Goal: Task Accomplishment & Management: Manage account settings

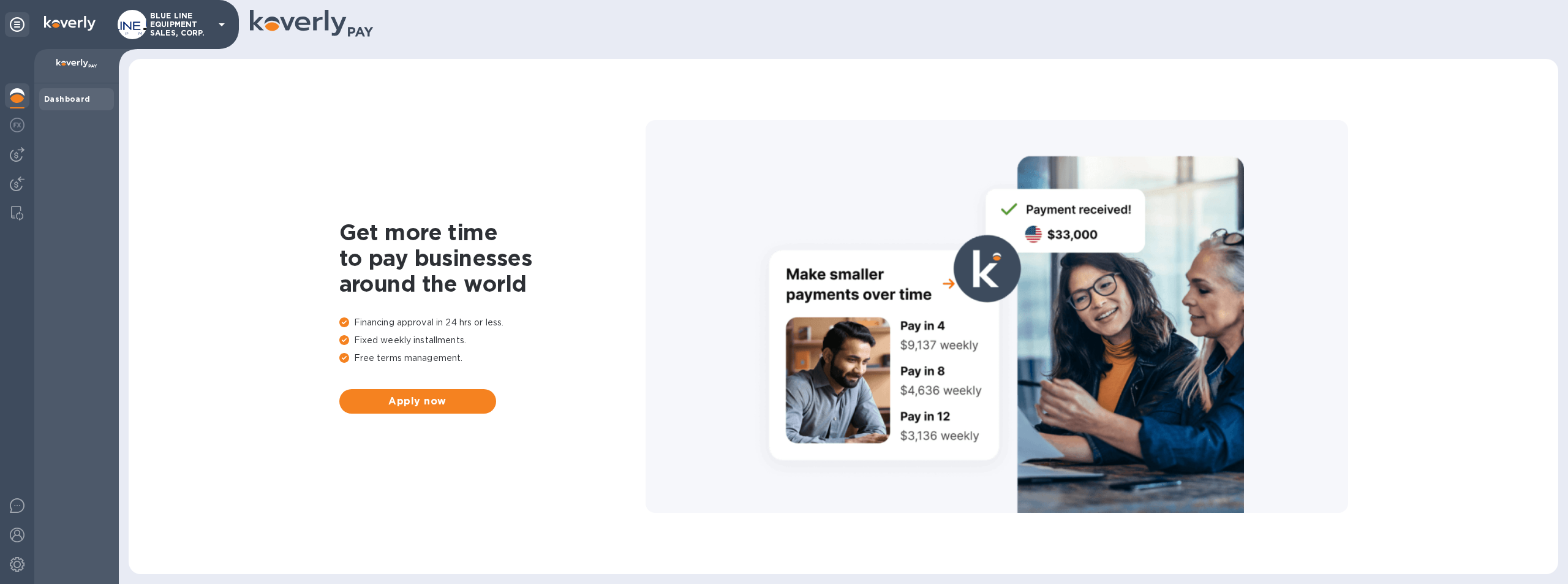
click at [186, 20] on p "BLUE LINE EQUIPMENT SALES, CORP." at bounding box center [180, 24] width 62 height 26
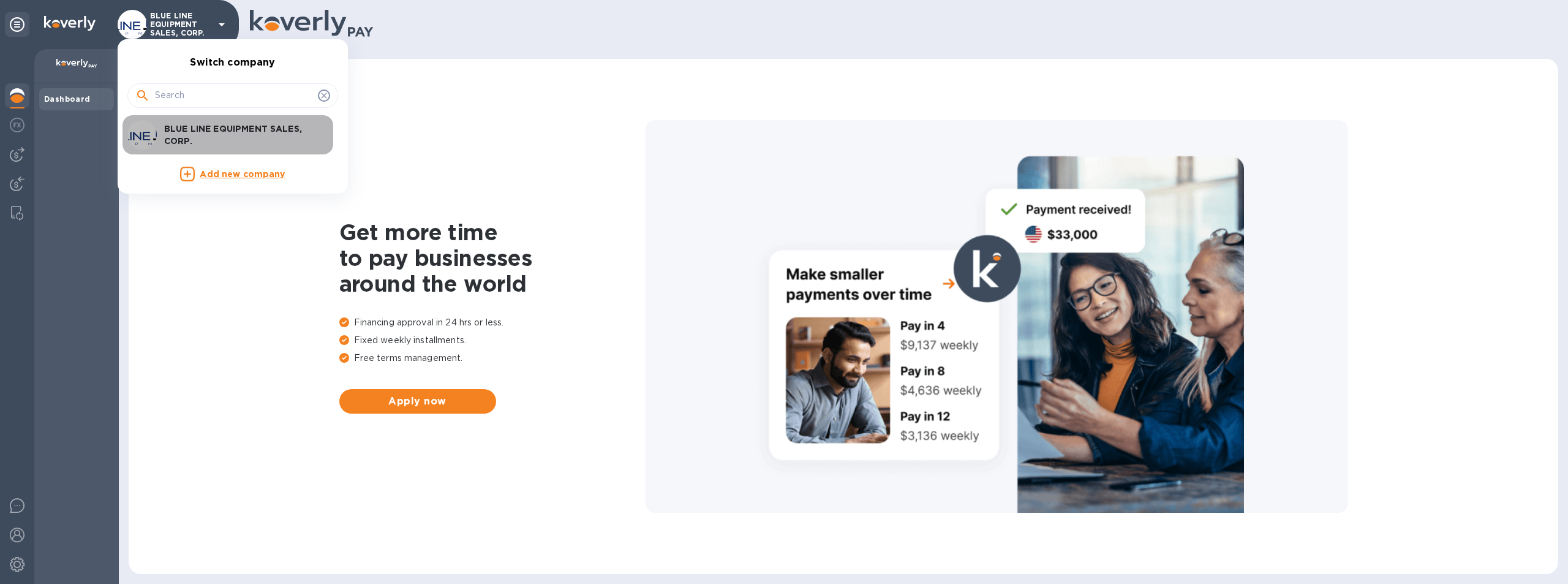
click at [219, 131] on p "BLUE LINE EQUIPMENT SALES, CORP." at bounding box center [241, 135] width 154 height 25
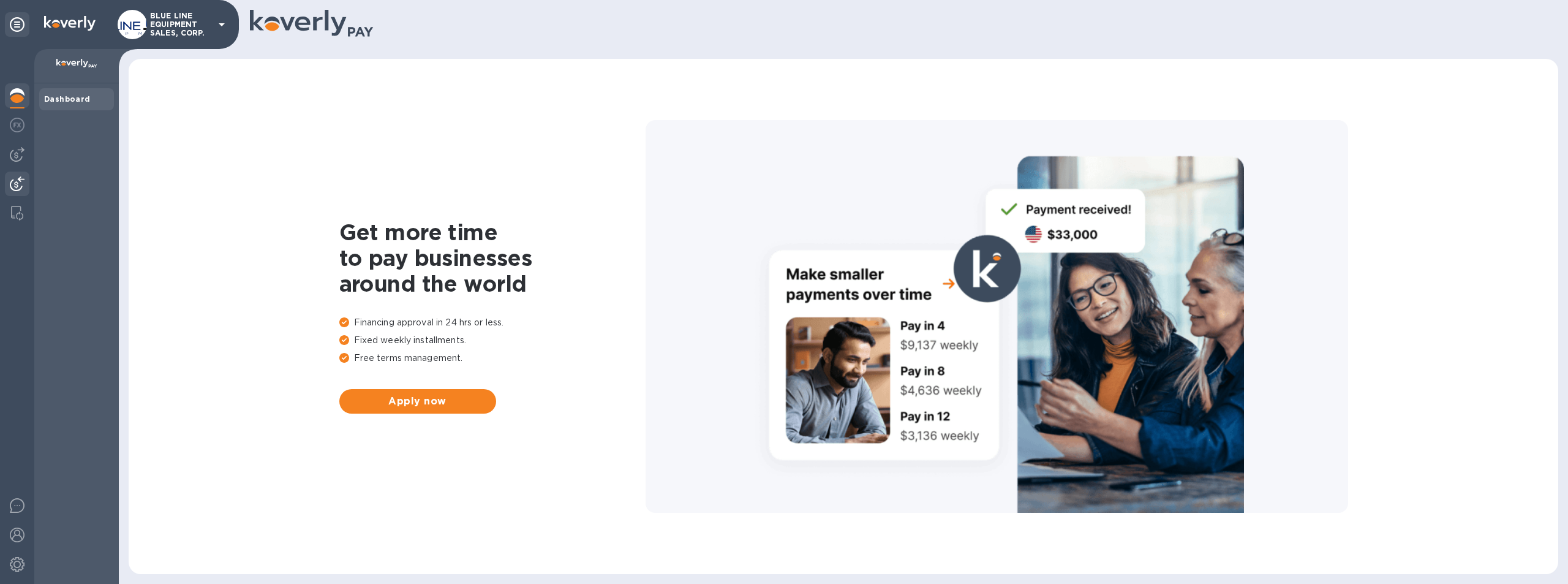
click at [19, 183] on img at bounding box center [17, 184] width 15 height 15
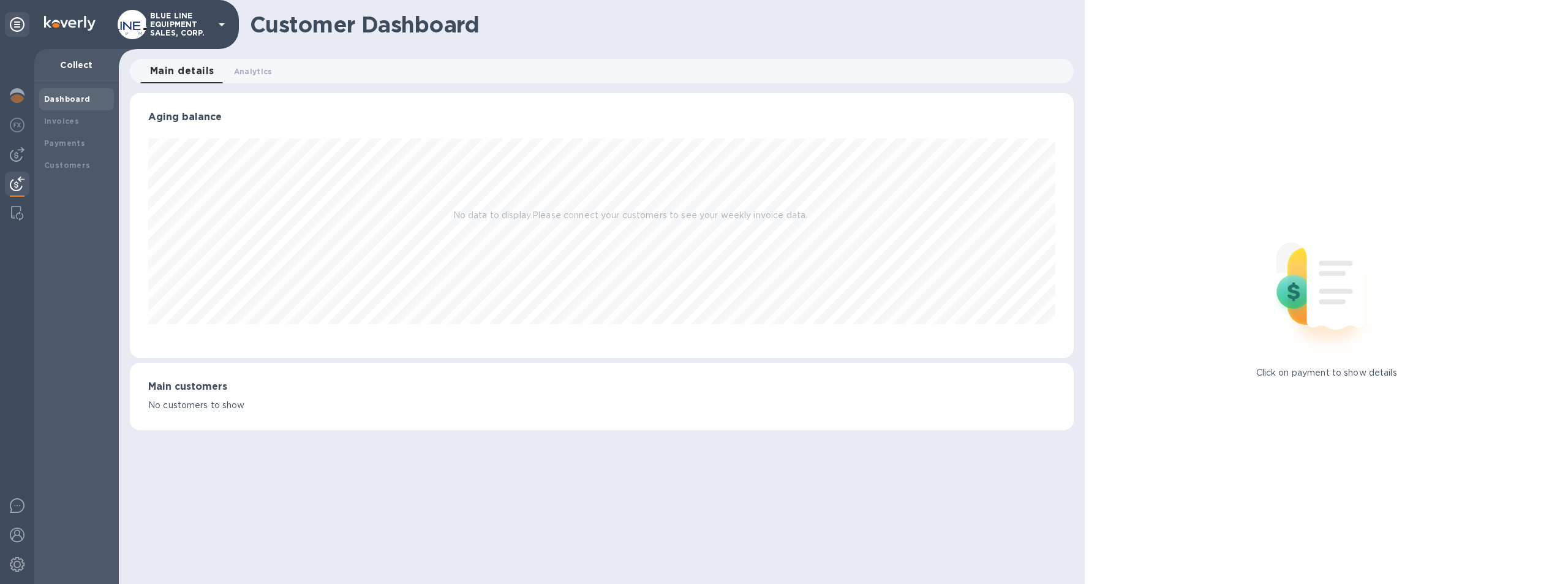
scroll to position [265, 945]
click at [64, 138] on b "Payments" at bounding box center [64, 143] width 41 height 9
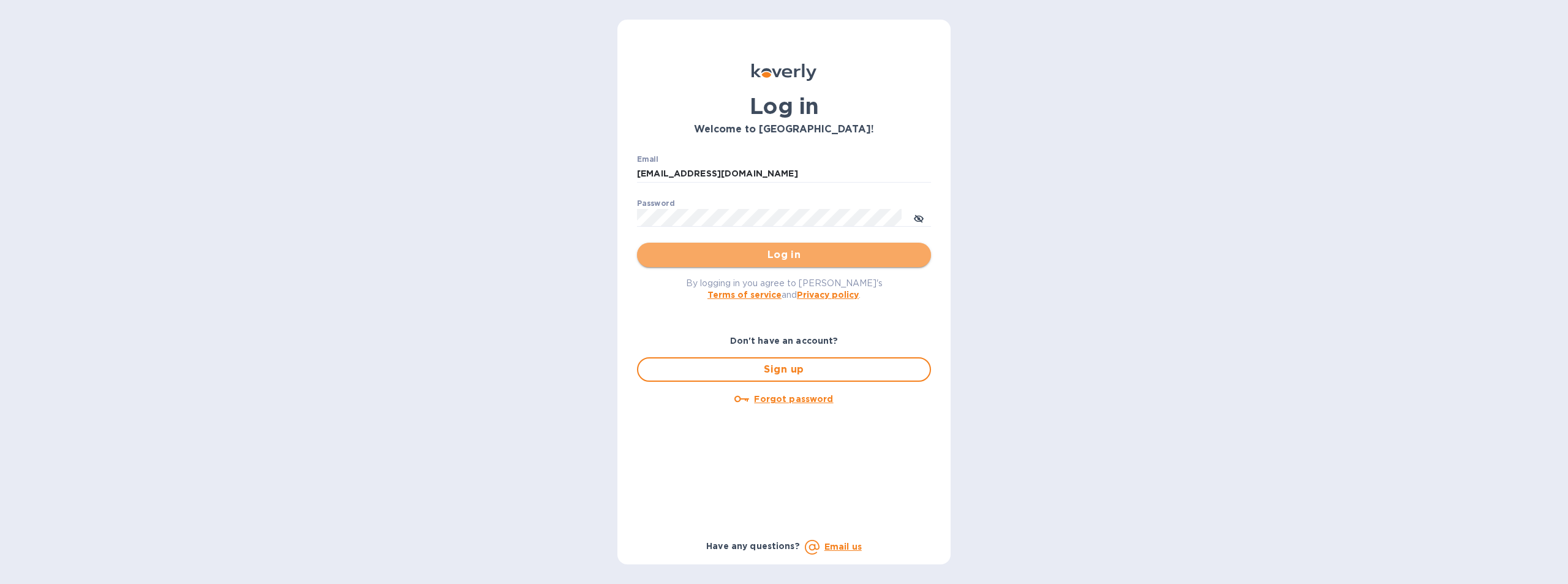
click at [785, 251] on span "Log in" at bounding box center [784, 255] width 275 height 15
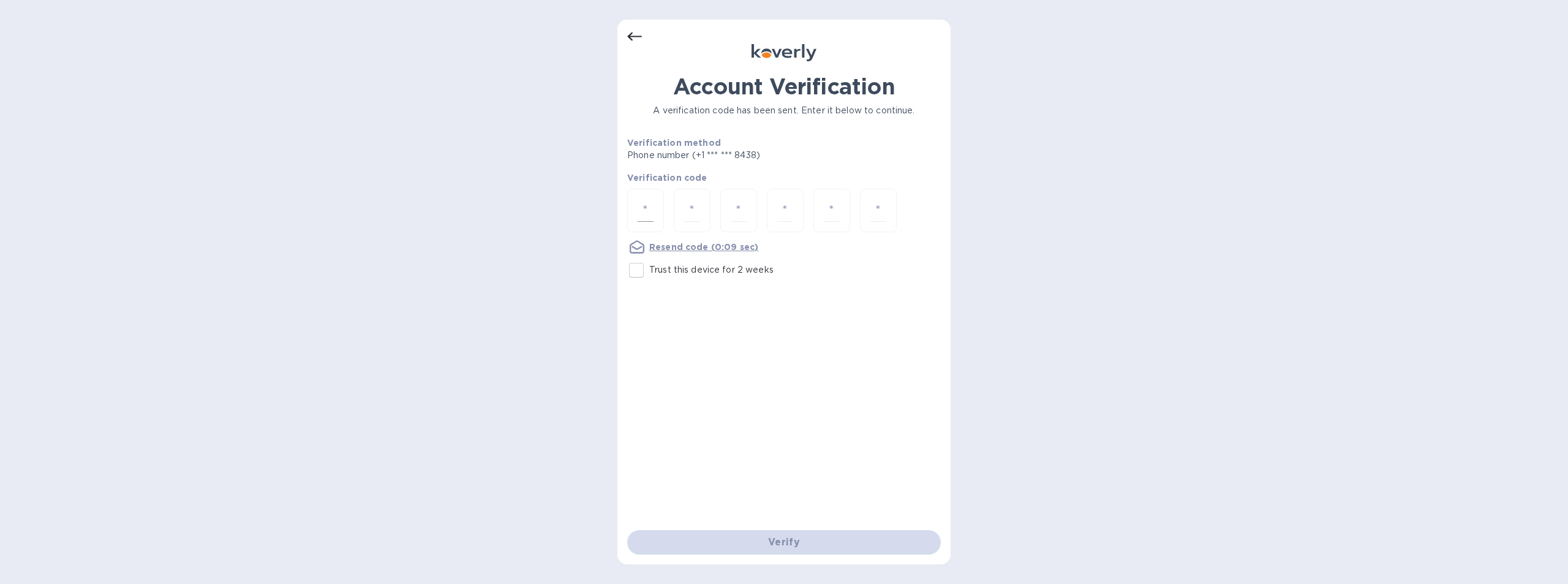
click at [648, 208] on input "number" at bounding box center [645, 210] width 16 height 23
type input "6"
type input "0"
type input "4"
type input "2"
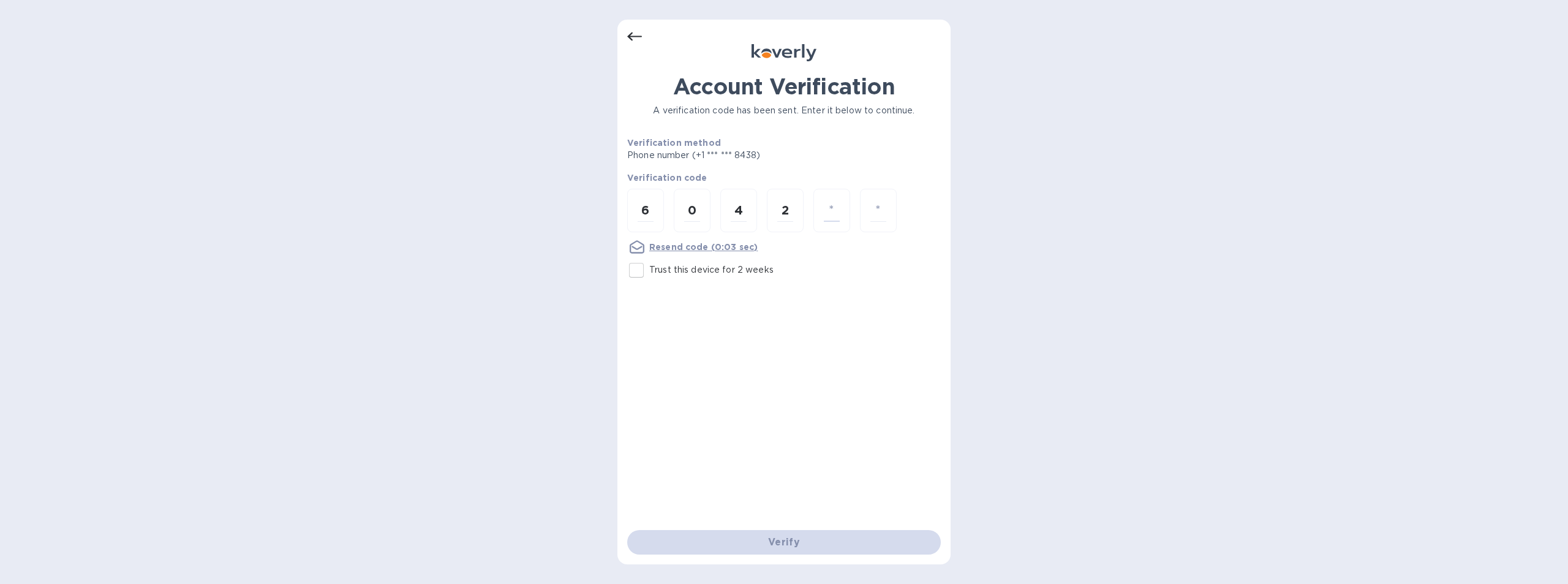
type input "6"
type input "8"
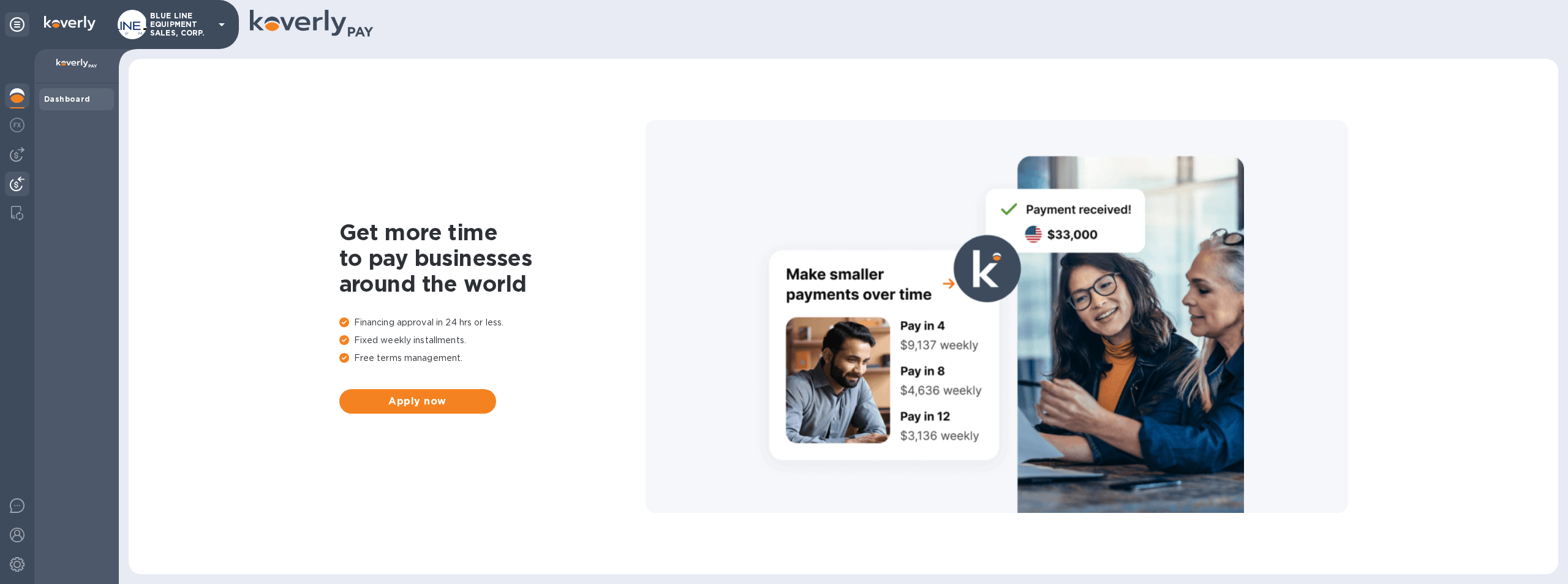
click at [15, 179] on img at bounding box center [17, 184] width 15 height 15
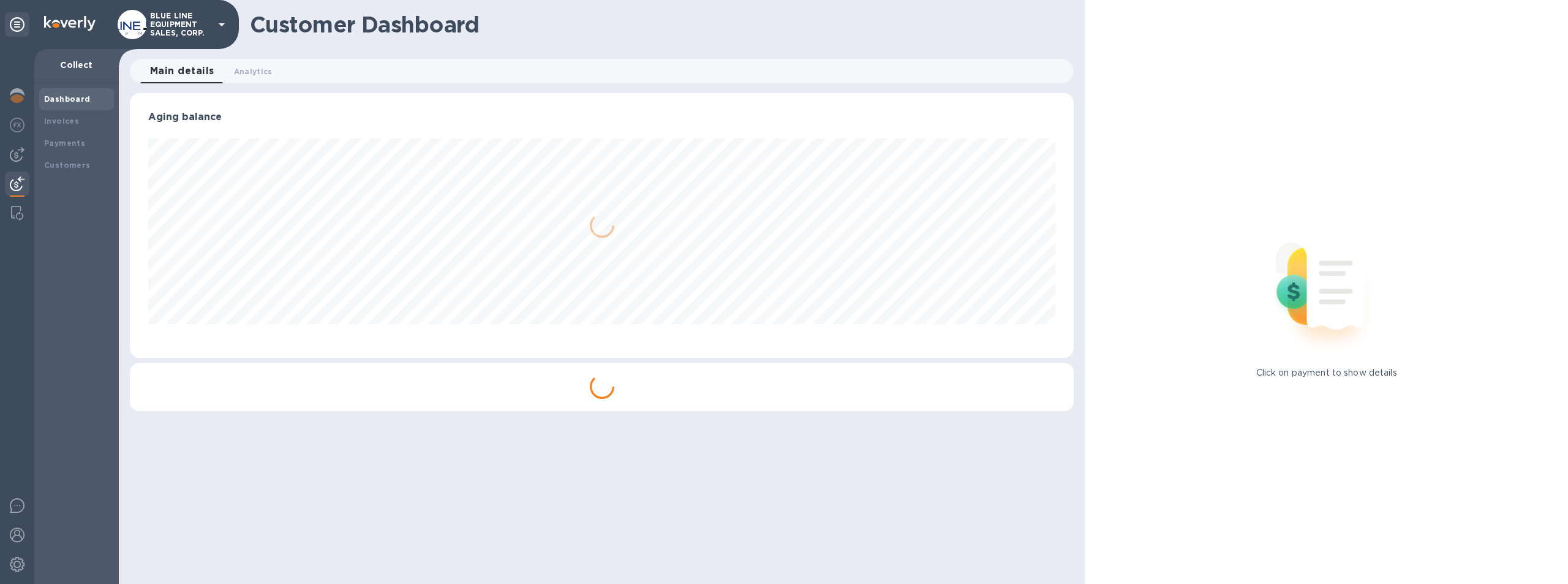
scroll to position [265, 945]
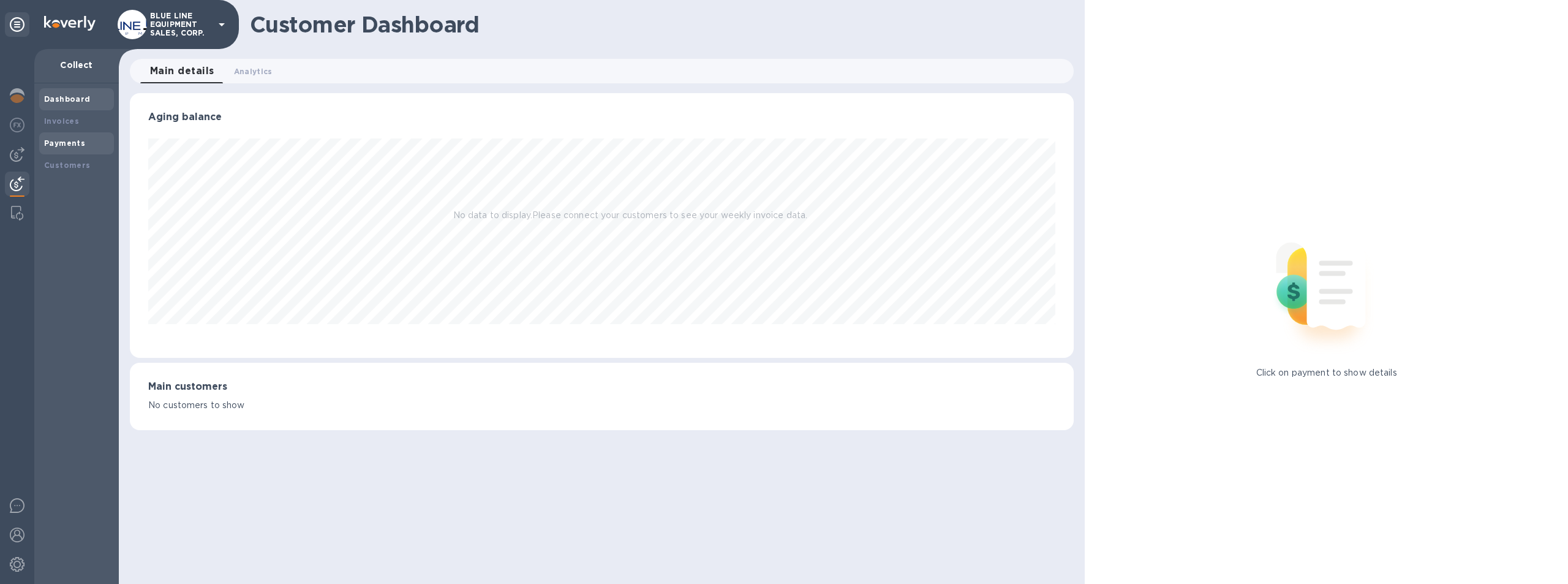
click at [65, 139] on b "Payments" at bounding box center [64, 143] width 41 height 9
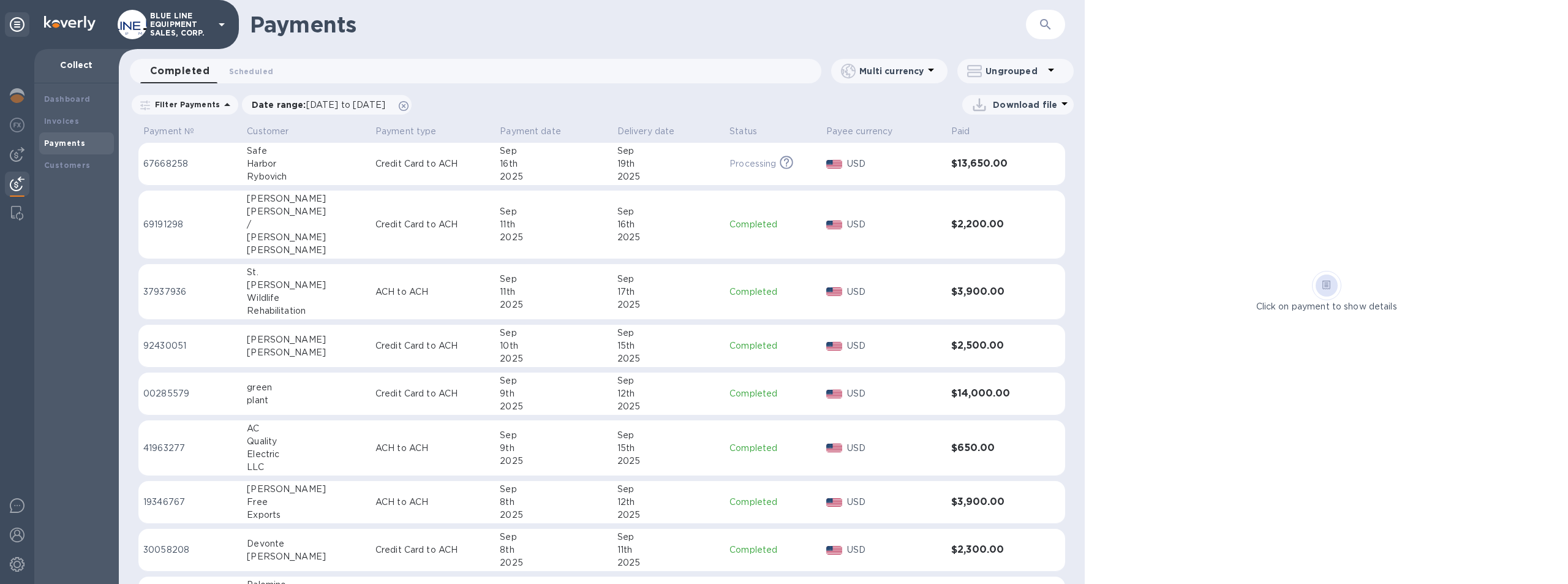
click at [16, 181] on img at bounding box center [17, 184] width 15 height 15
click at [13, 207] on img at bounding box center [17, 213] width 12 height 15
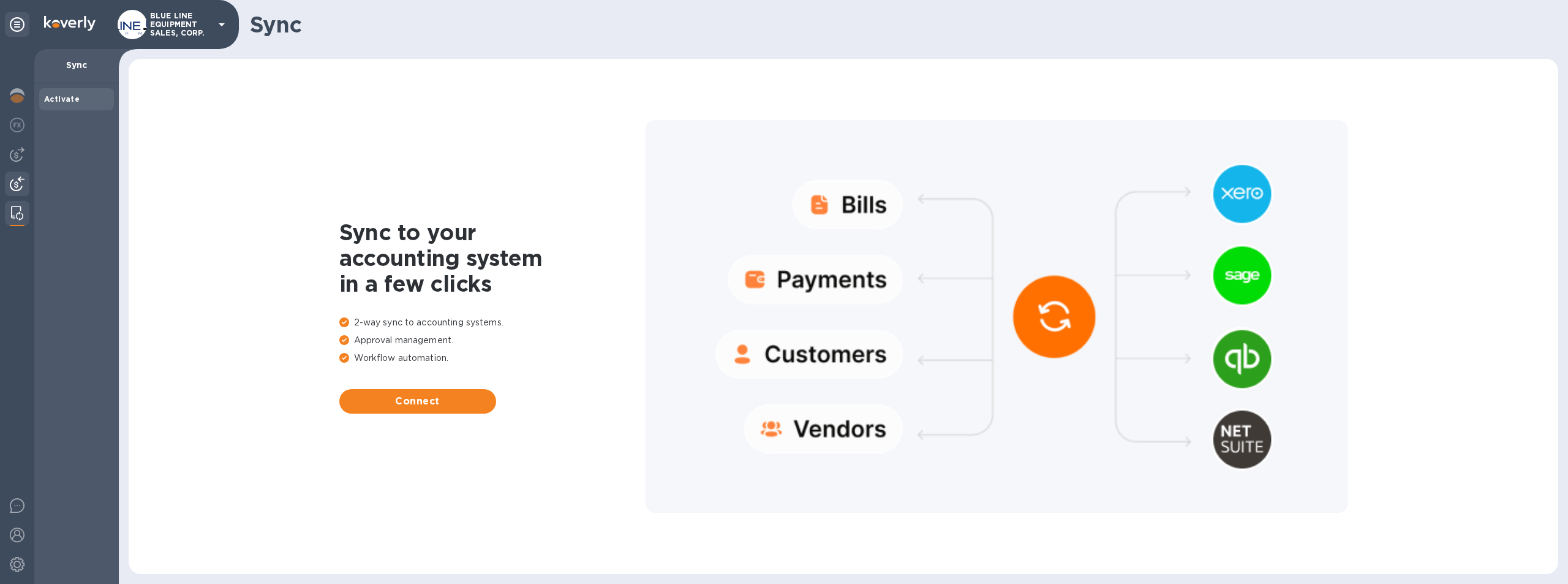
click at [16, 179] on img at bounding box center [17, 184] width 15 height 15
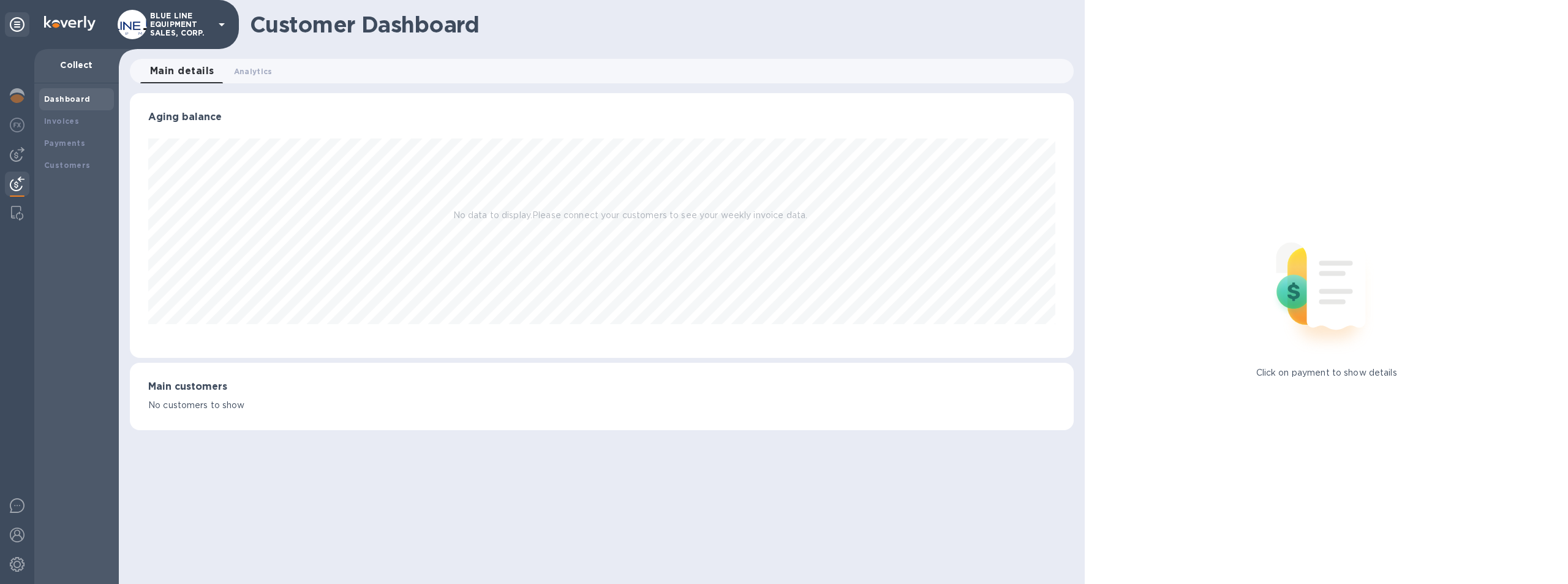
scroll to position [265, 945]
click at [13, 155] on img at bounding box center [17, 155] width 15 height 15
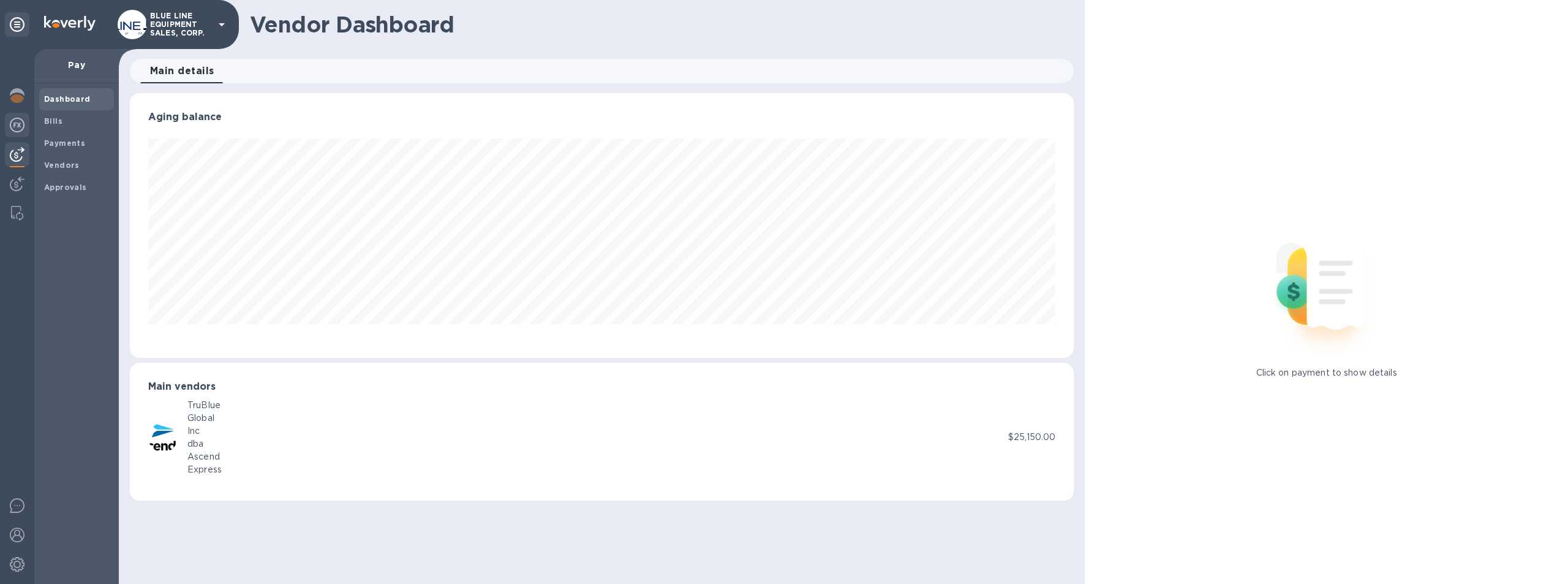
scroll to position [265, 945]
click at [27, 120] on div at bounding box center [17, 126] width 25 height 27
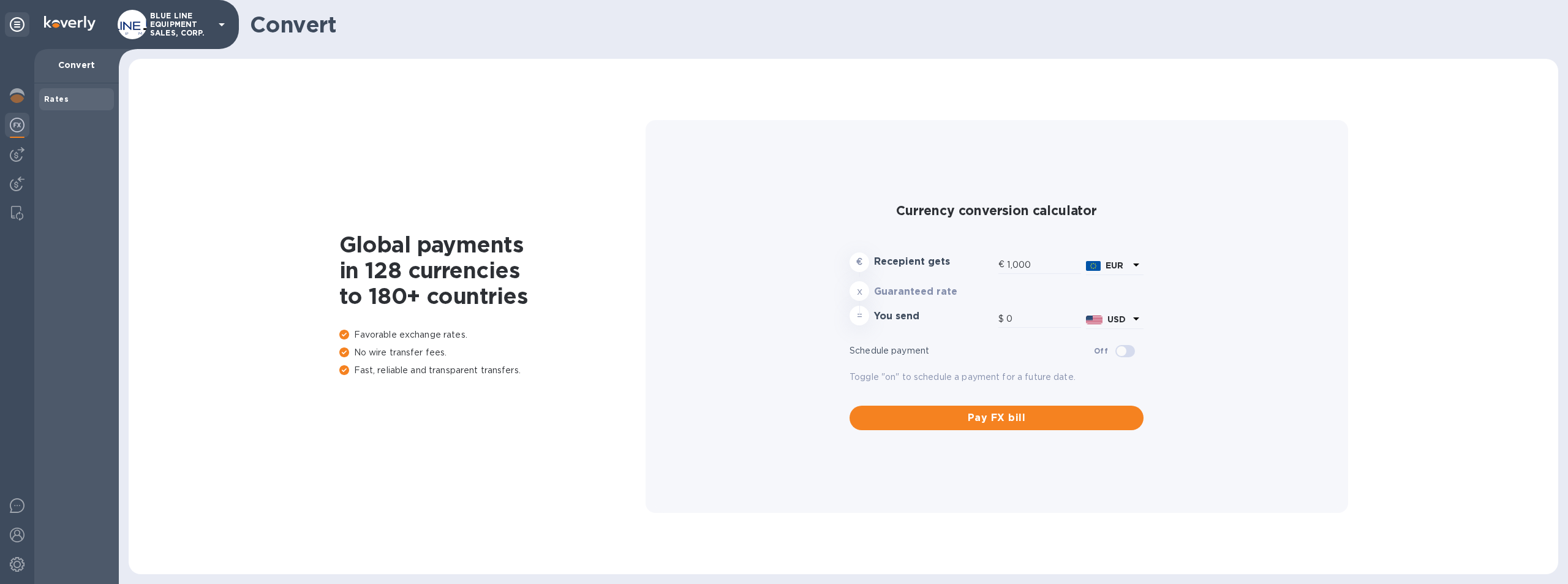
click at [186, 15] on p "BLUE LINE EQUIPMENT SALES, CORP." at bounding box center [180, 24] width 62 height 26
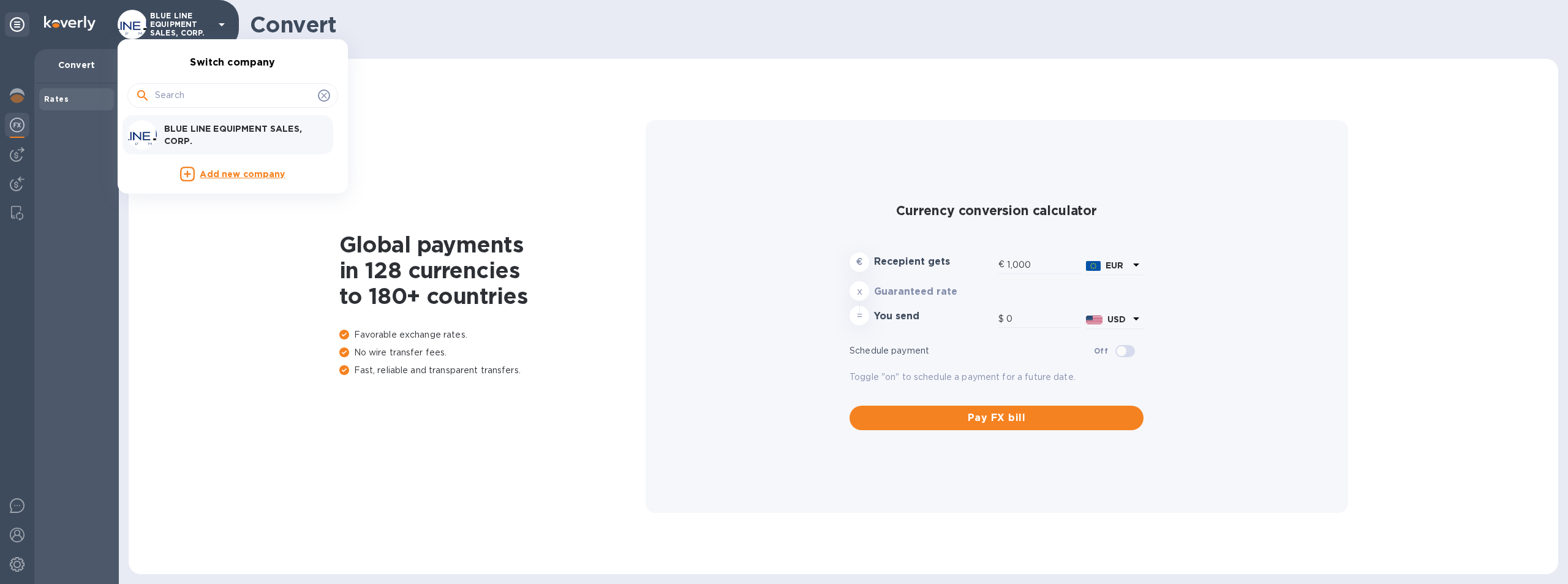
type input "1,191.65"
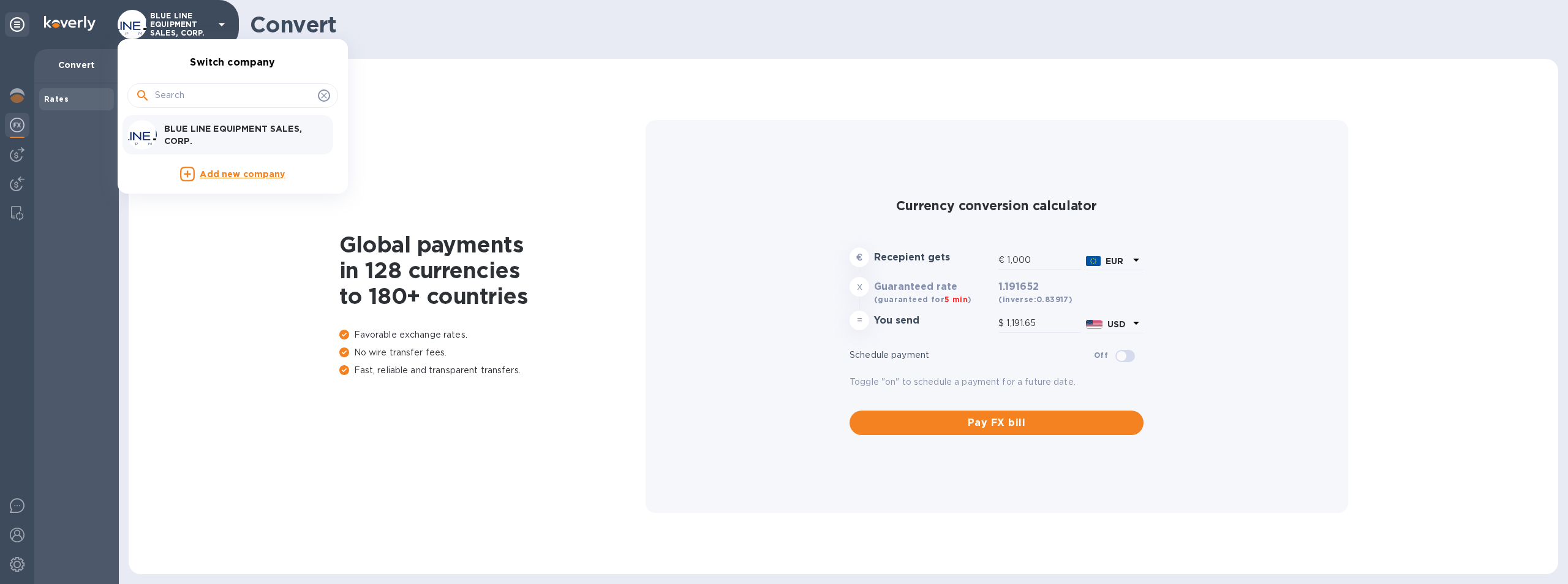
click at [221, 129] on p "BLUE LINE EQUIPMENT SALES, CORP." at bounding box center [241, 135] width 154 height 25
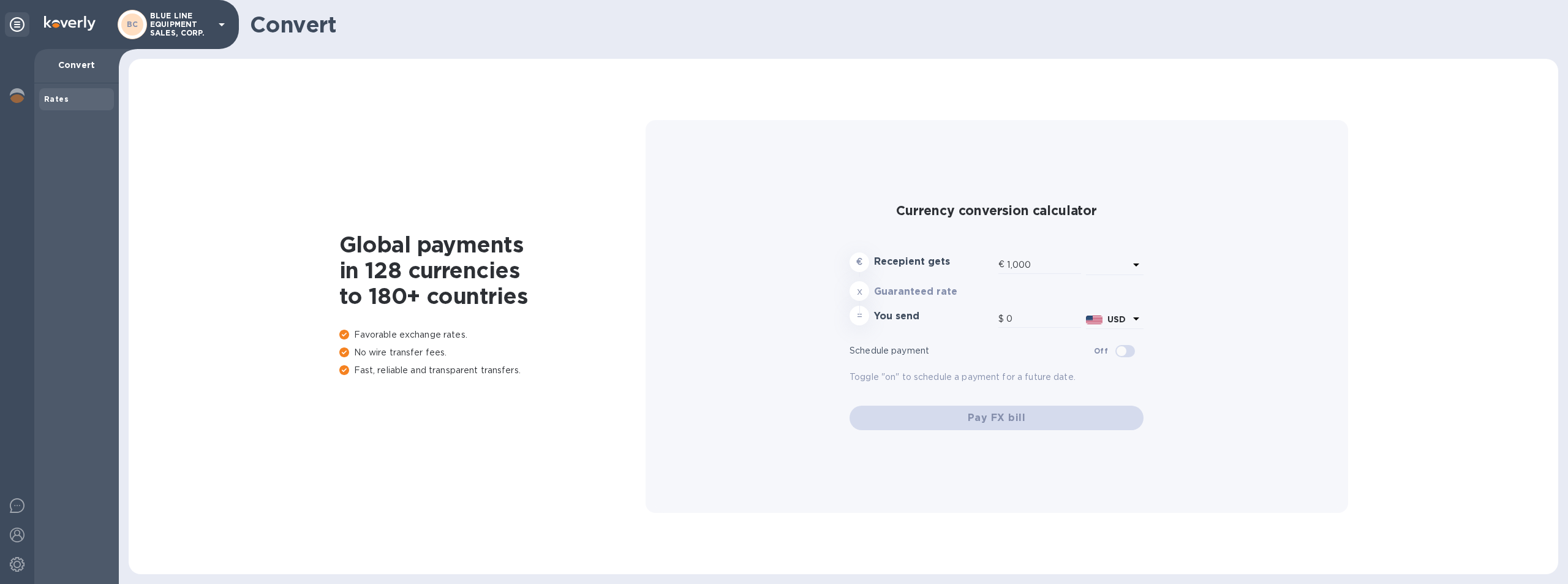
type input "1,191.65"
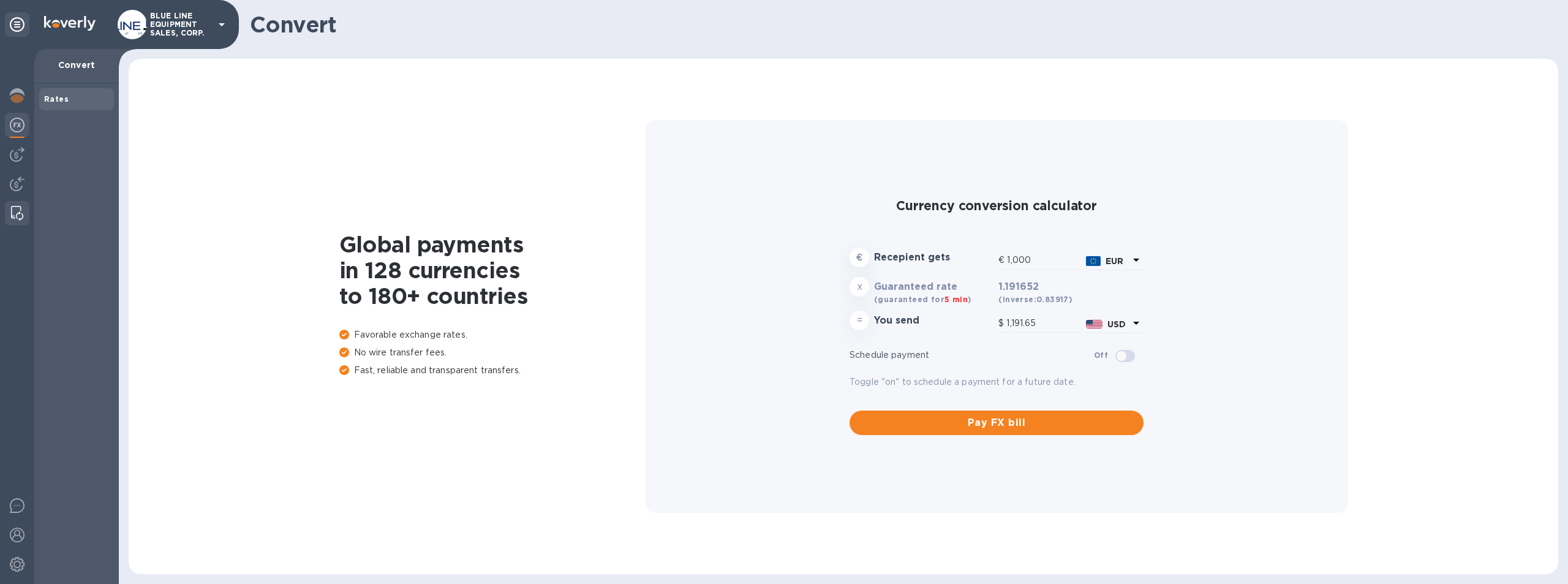
click at [16, 211] on img at bounding box center [17, 213] width 12 height 15
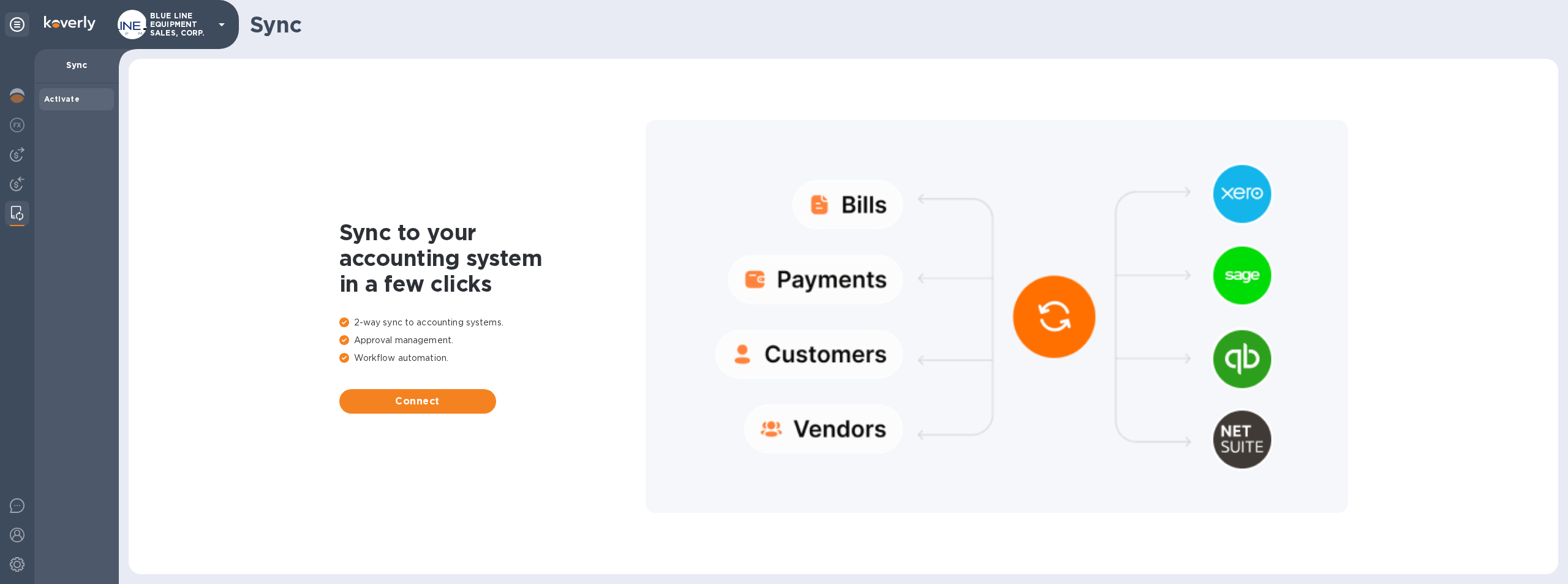
click at [68, 99] on b "Activate" at bounding box center [62, 100] width 35 height 9
click at [84, 62] on p "Sync" at bounding box center [77, 64] width 65 height 12
click at [17, 182] on img at bounding box center [17, 184] width 15 height 15
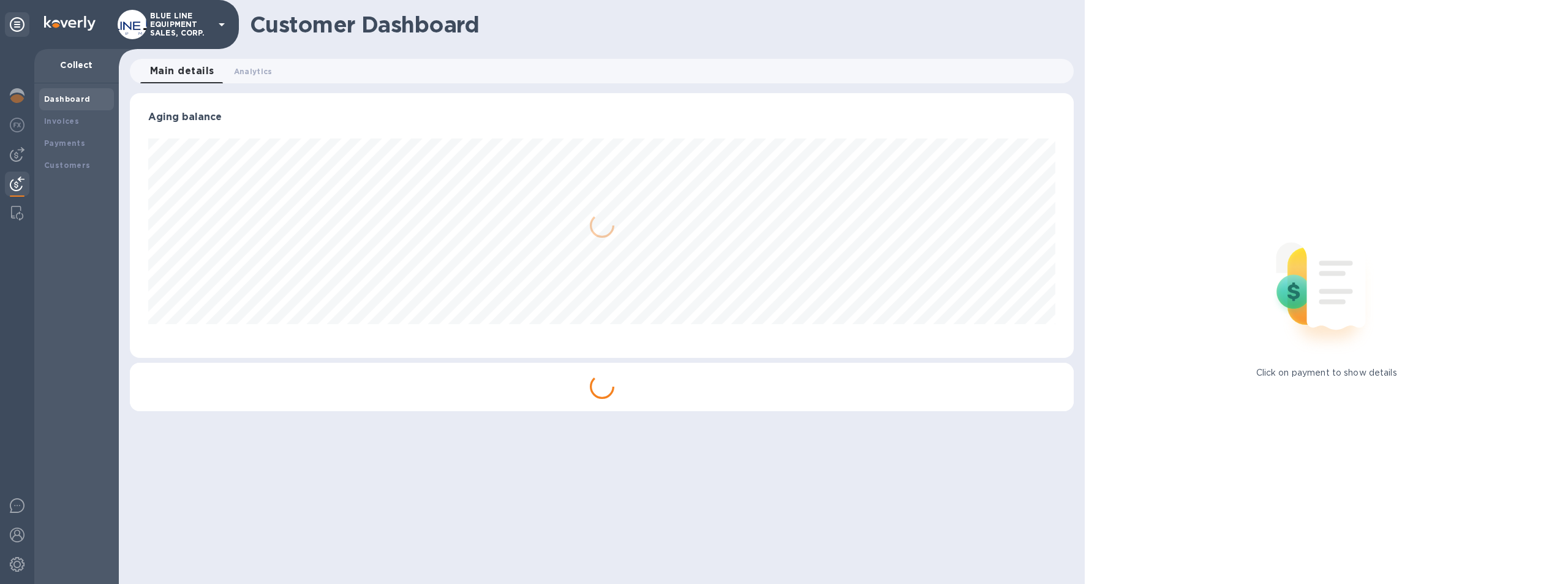
scroll to position [265, 945]
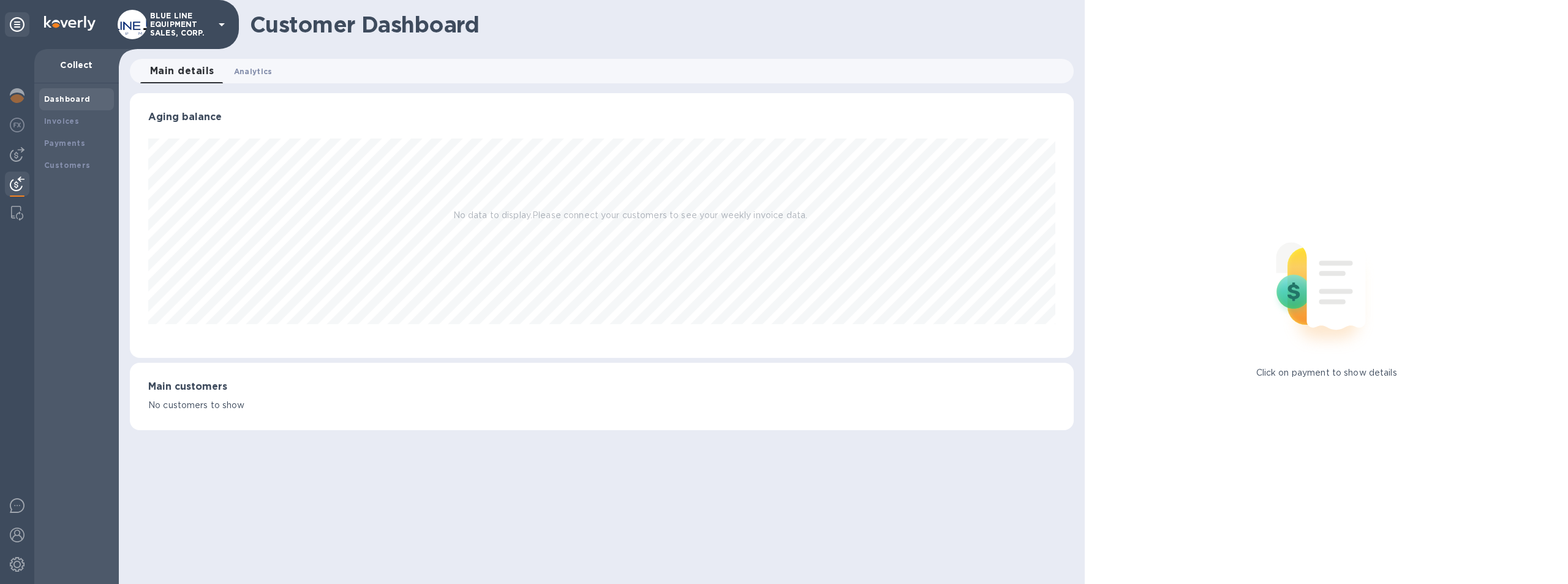
click at [254, 71] on span "Analytics 0" at bounding box center [253, 72] width 39 height 13
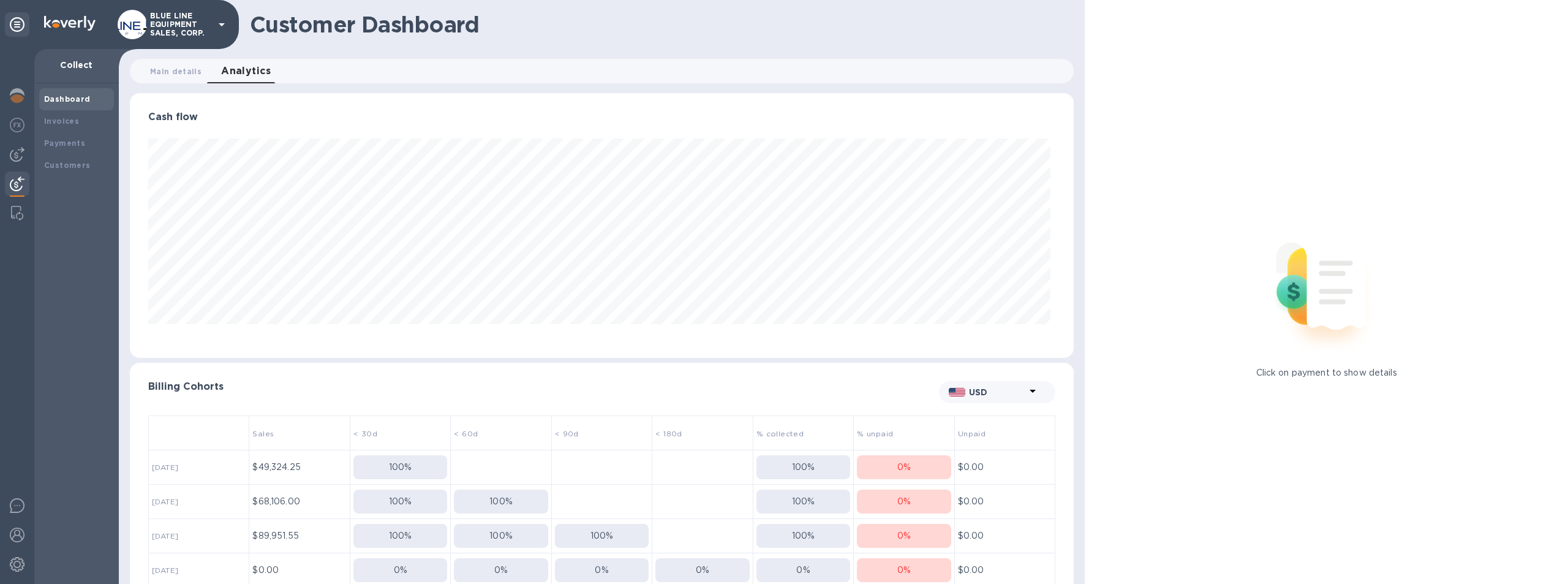
scroll to position [265, 940]
click at [179, 69] on span "Main details 0" at bounding box center [175, 72] width 51 height 13
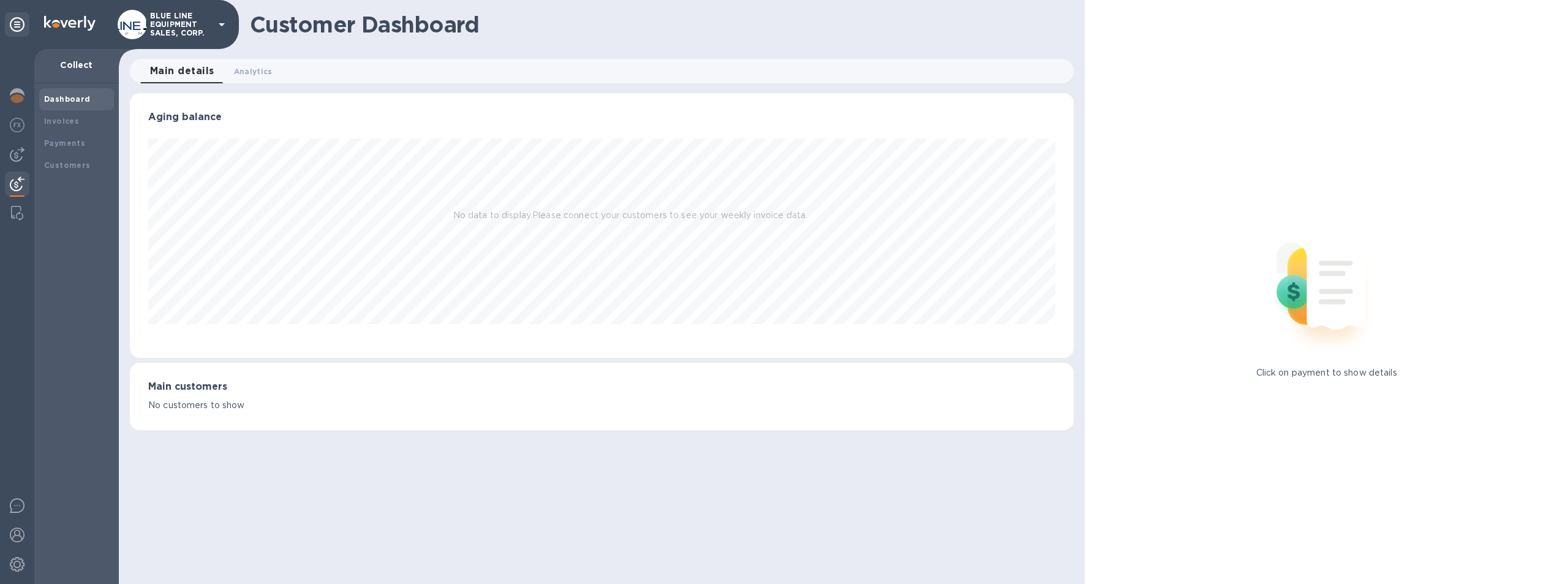
scroll to position [265, 945]
click at [72, 138] on b "Payments" at bounding box center [64, 143] width 41 height 9
